Goal: Task Accomplishment & Management: Use online tool/utility

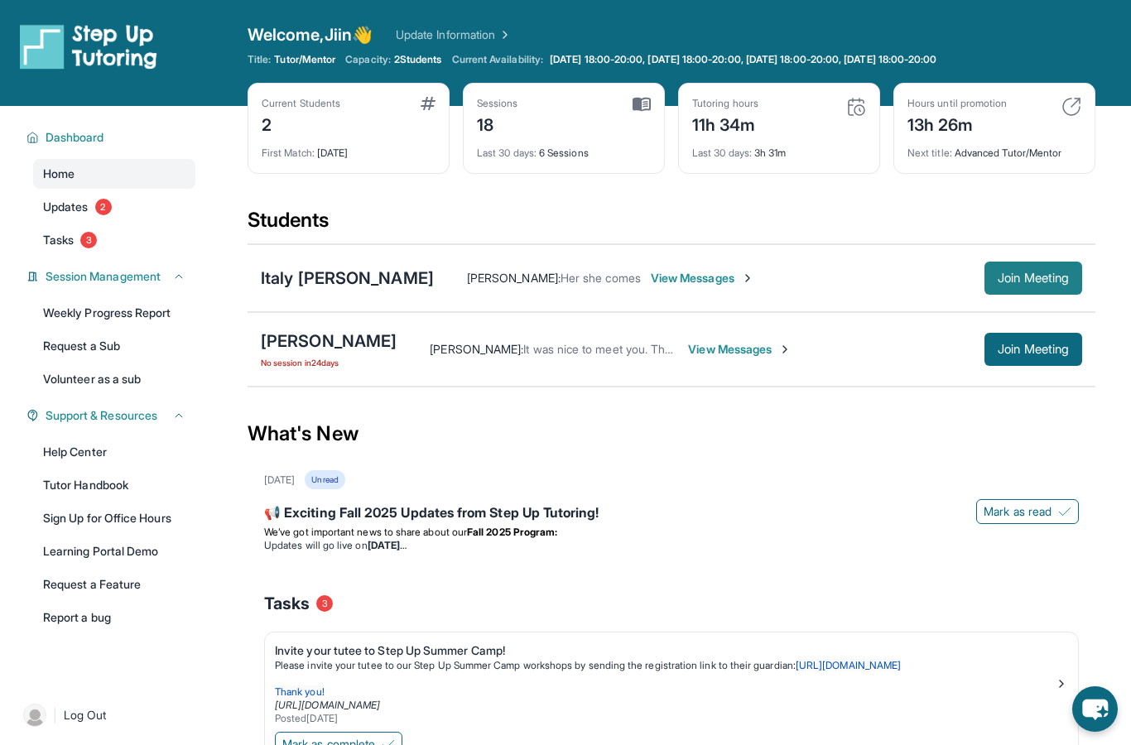
click at [1032, 273] on span "Join Meeting" at bounding box center [1033, 278] width 71 height 10
click at [1027, 267] on button "Join Meeting" at bounding box center [1034, 278] width 98 height 33
click at [1005, 277] on span "Join Meeting" at bounding box center [1033, 278] width 71 height 10
